Goal: Book appointment/travel/reservation

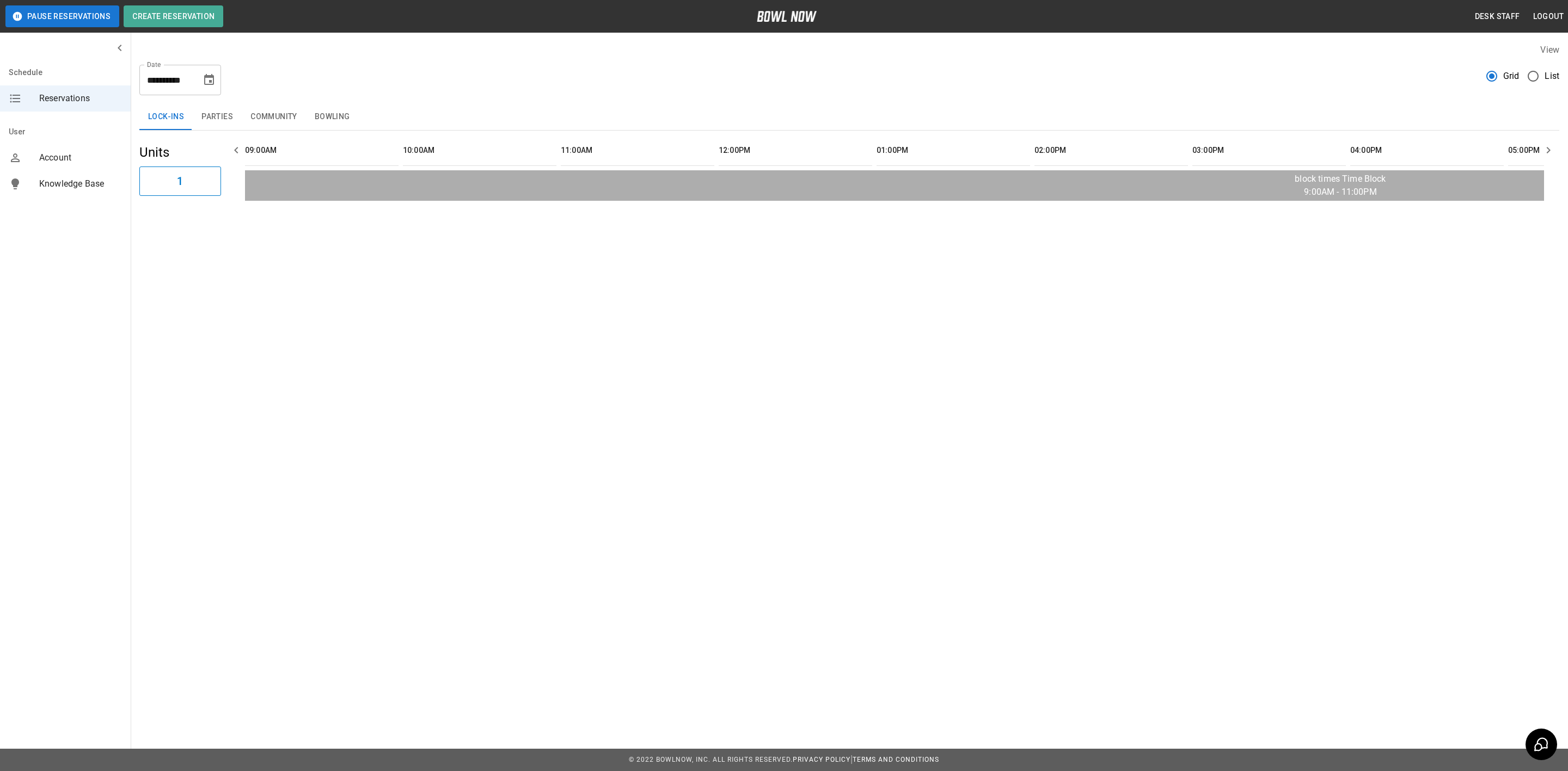
scroll to position [0, 1384]
click at [337, 116] on button "Bowling" at bounding box center [332, 117] width 53 height 26
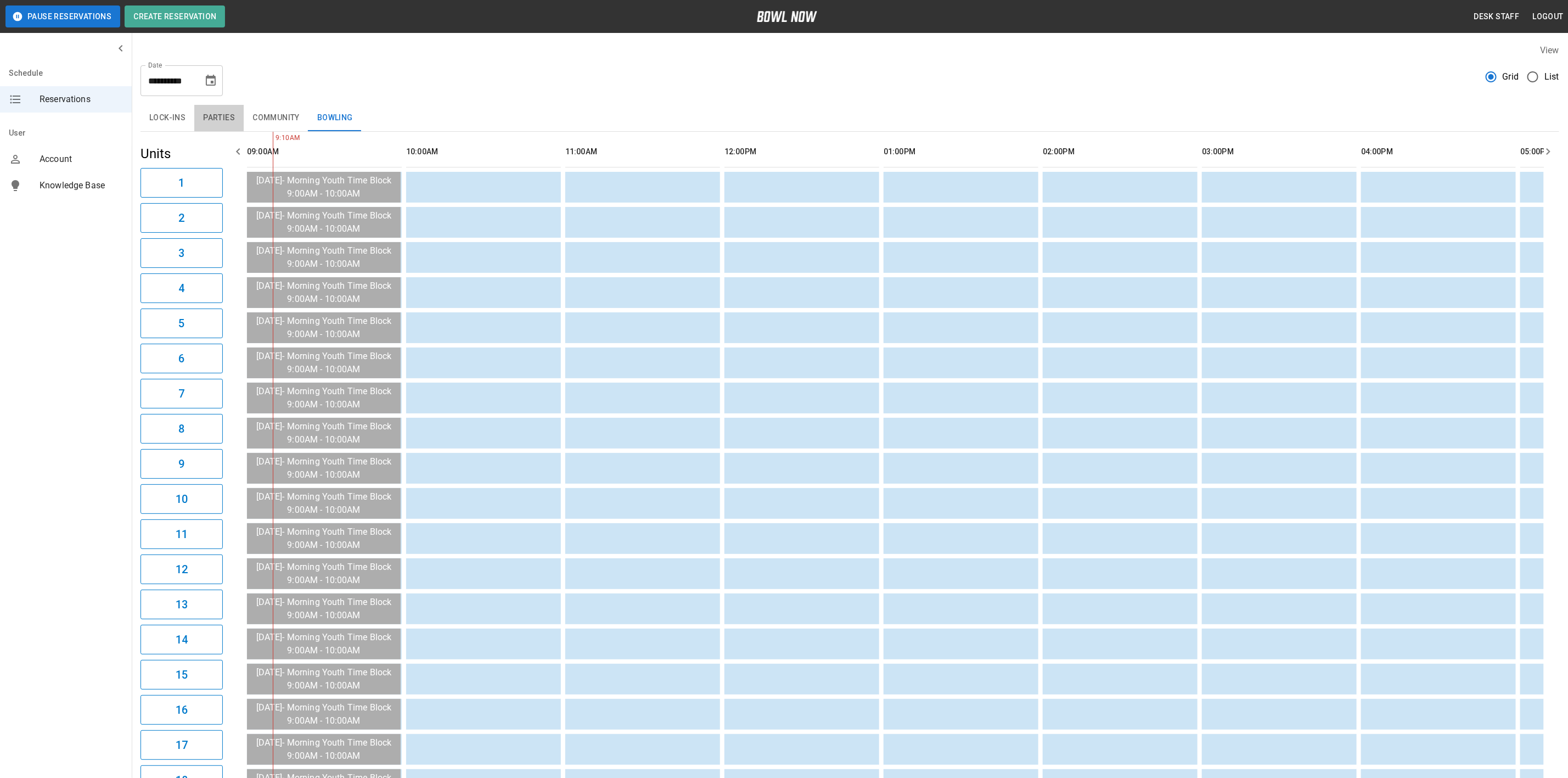
click at [204, 119] on button "Parties" at bounding box center [219, 118] width 49 height 26
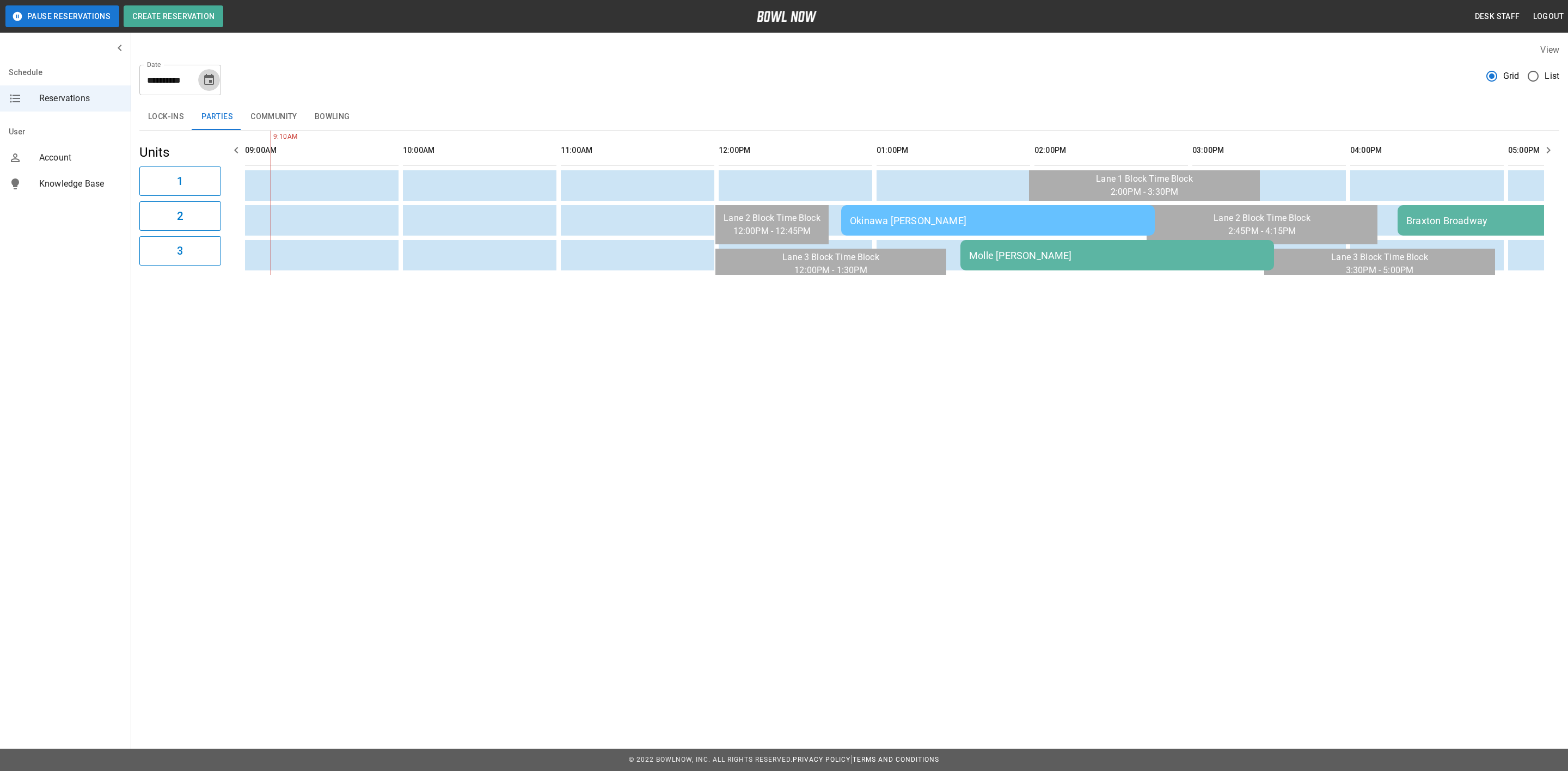
click at [209, 84] on icon "Choose date, selected date is Sep 13, 2025" at bounding box center [209, 80] width 10 height 11
click at [230, 173] on button "13" at bounding box center [232, 178] width 19 height 19
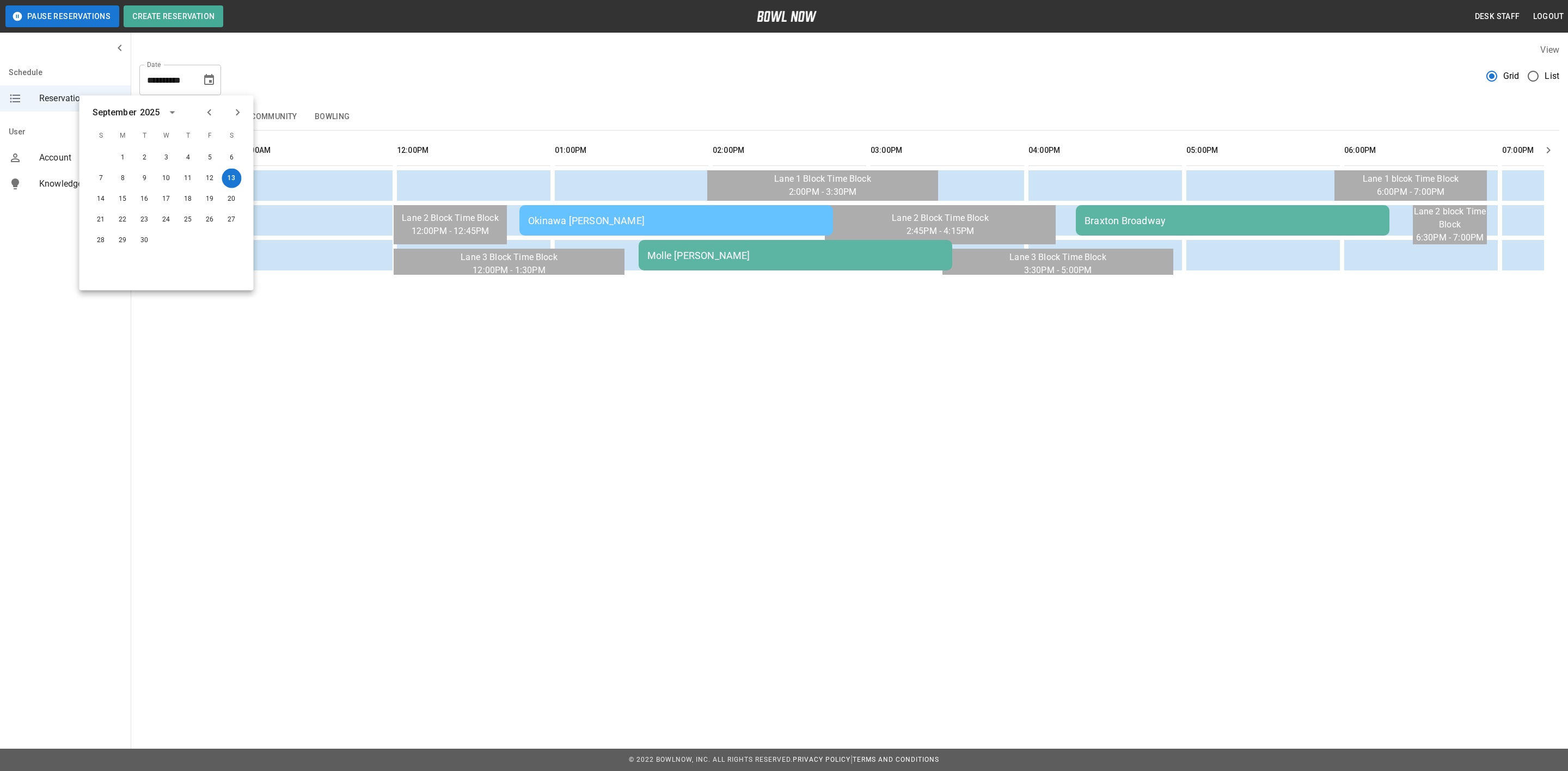
scroll to position [0, 299]
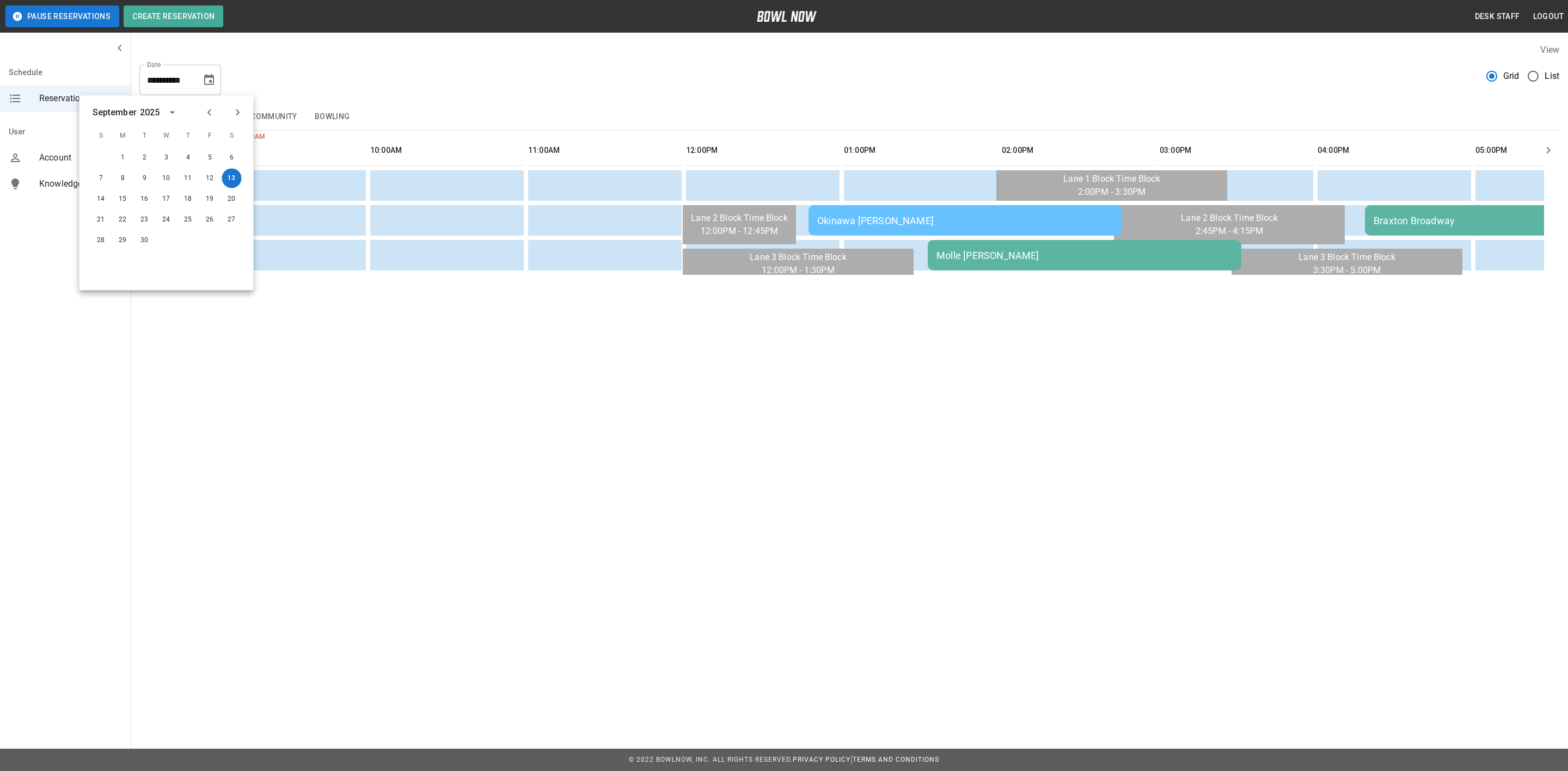
click at [508, 59] on div "**********" at bounding box center [849, 75] width 1420 height 39
click at [998, 260] on td "Molle [PERSON_NAME]" at bounding box center [1084, 255] width 313 height 30
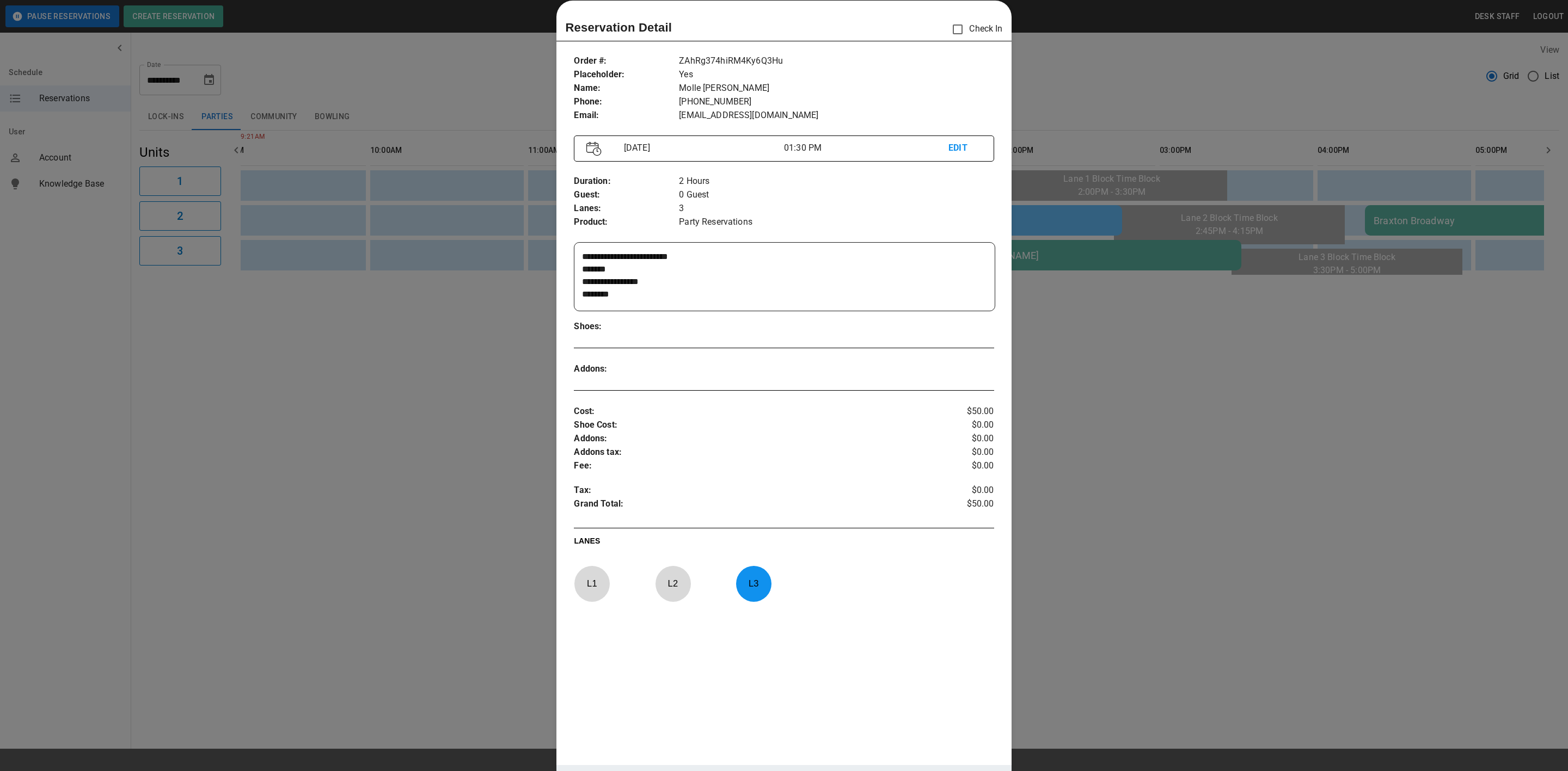
scroll to position [0, 0]
click at [1174, 371] on div at bounding box center [784, 385] width 1568 height 771
